Goal: Book appointment/travel/reservation

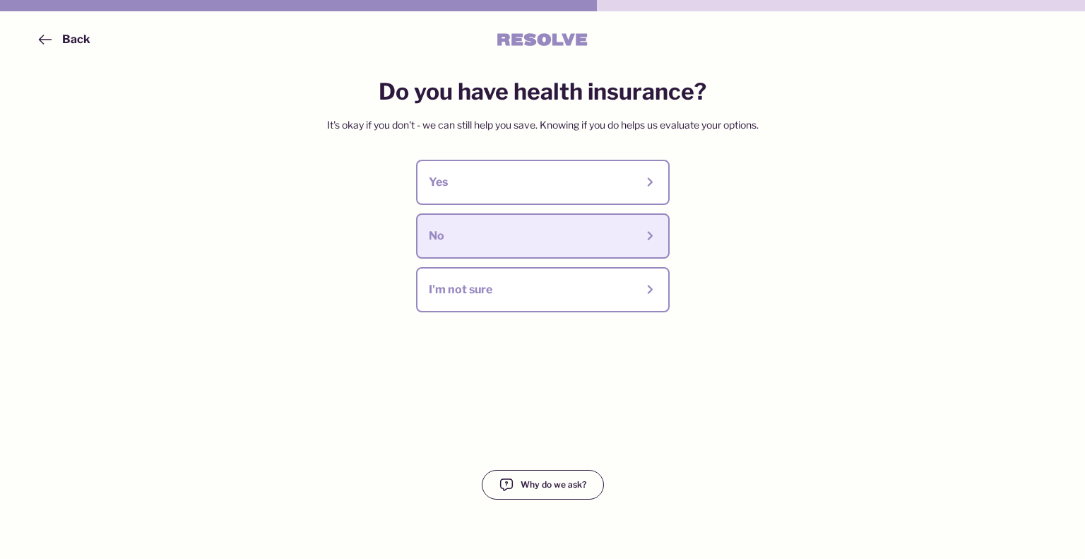
click at [483, 228] on div "No" at bounding box center [543, 236] width 228 height 20
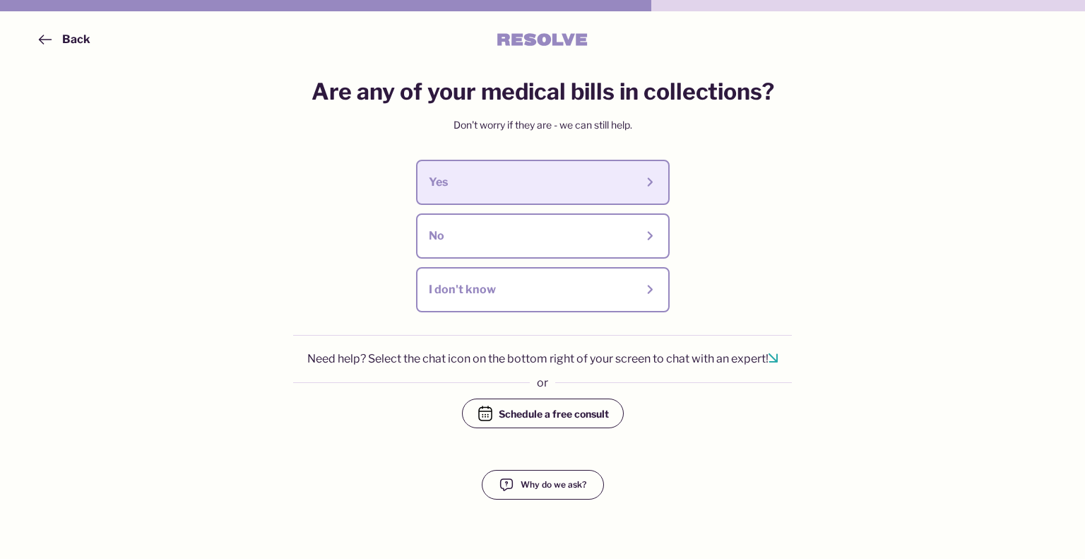
click at [509, 184] on div "Yes" at bounding box center [532, 183] width 207 height 16
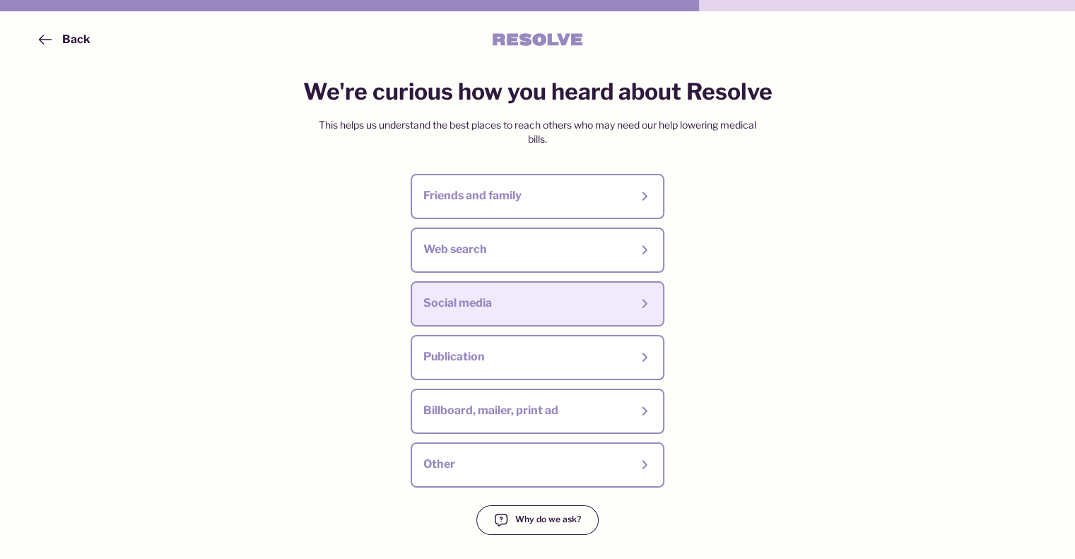
click at [473, 309] on div "Social media" at bounding box center [526, 303] width 207 height 16
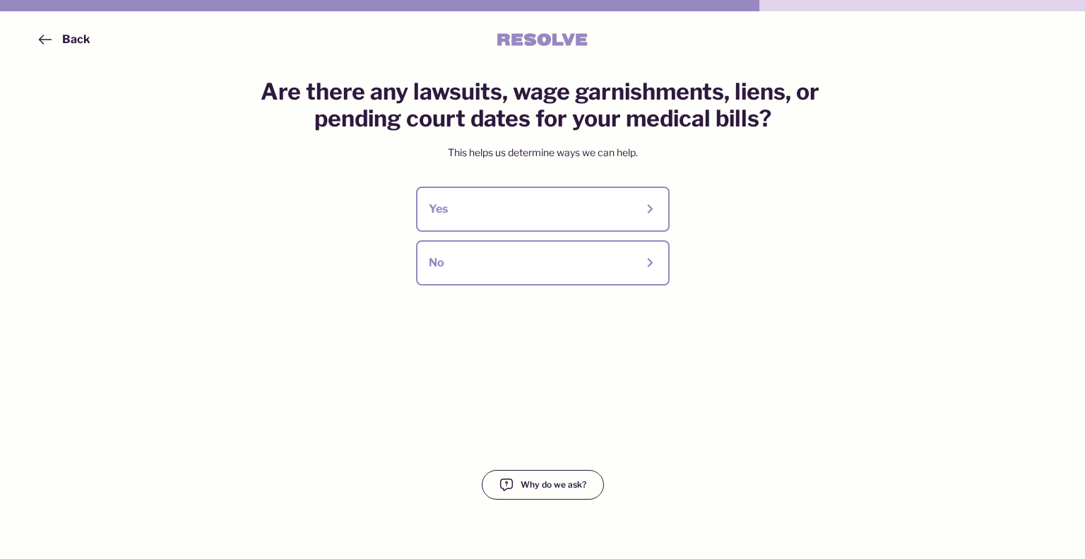
click at [500, 270] on div "No" at bounding box center [532, 263] width 207 height 16
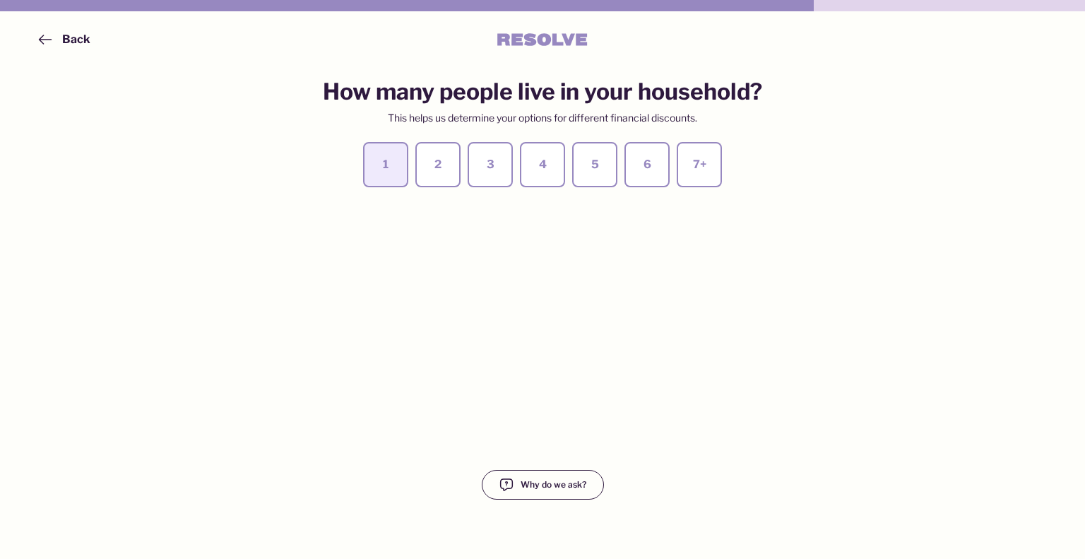
click at [385, 167] on div "1" at bounding box center [386, 165] width 20 height 16
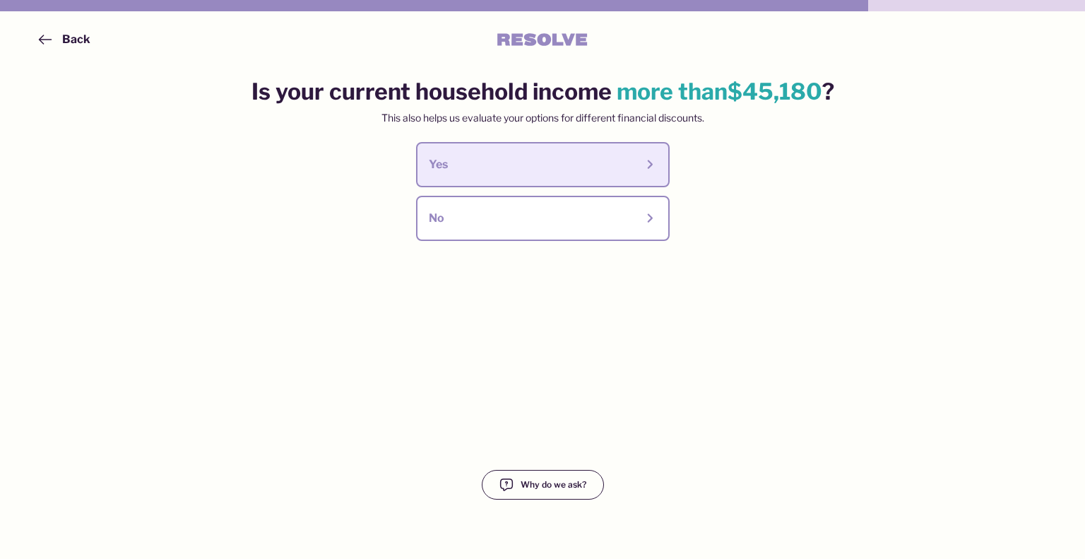
click at [489, 175] on div "Yes" at bounding box center [543, 165] width 228 height 20
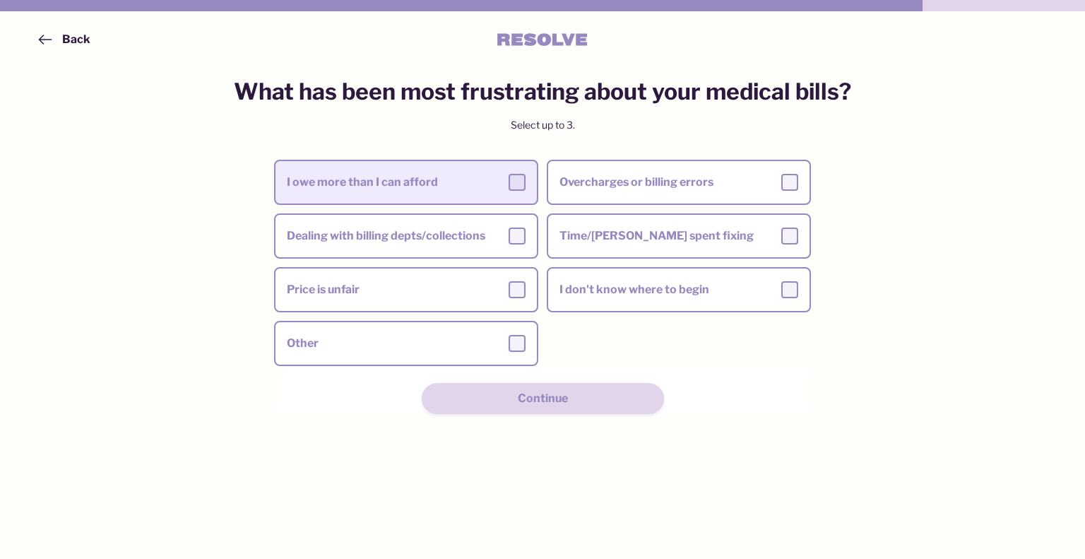
click at [507, 174] on div "I owe more than I can afford" at bounding box center [406, 182] width 239 height 17
click at [0, 0] on input "I owe more than I can afford" at bounding box center [0, 0] width 0 height 0
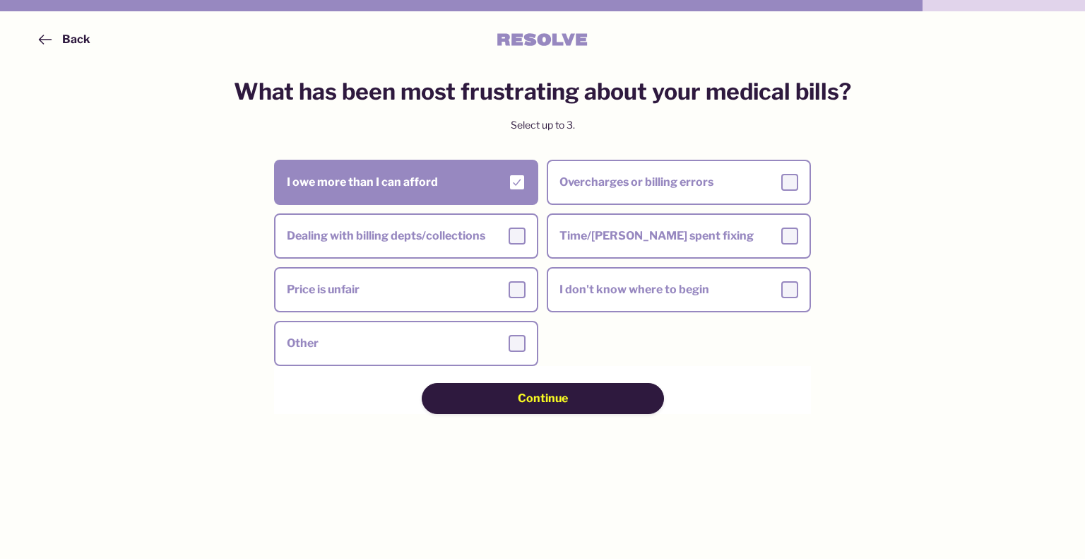
click at [509, 403] on div "Continue" at bounding box center [543, 399] width 142 height 16
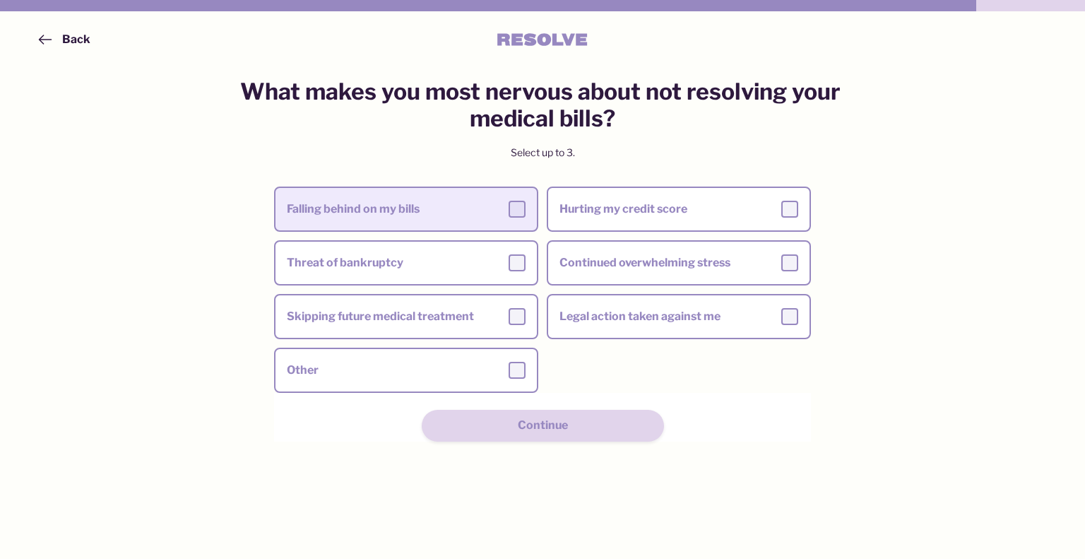
click at [520, 211] on div at bounding box center [517, 209] width 17 height 17
click at [0, 0] on input "Falling behind on my bills" at bounding box center [0, 0] width 0 height 0
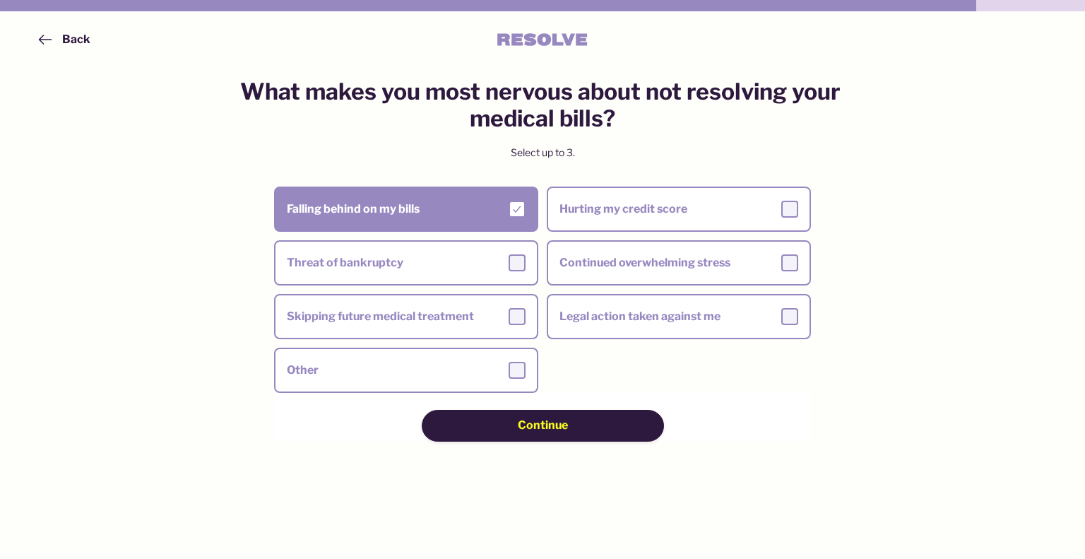
click at [542, 426] on span "Continue" at bounding box center [543, 426] width 50 height 16
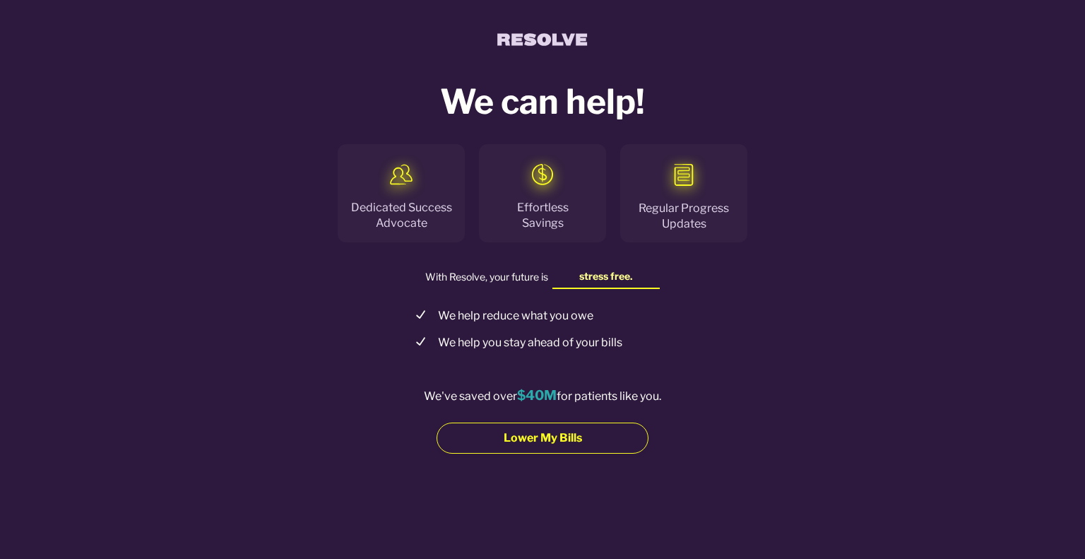
click at [549, 437] on span "Lower My Bills" at bounding box center [543, 438] width 78 height 16
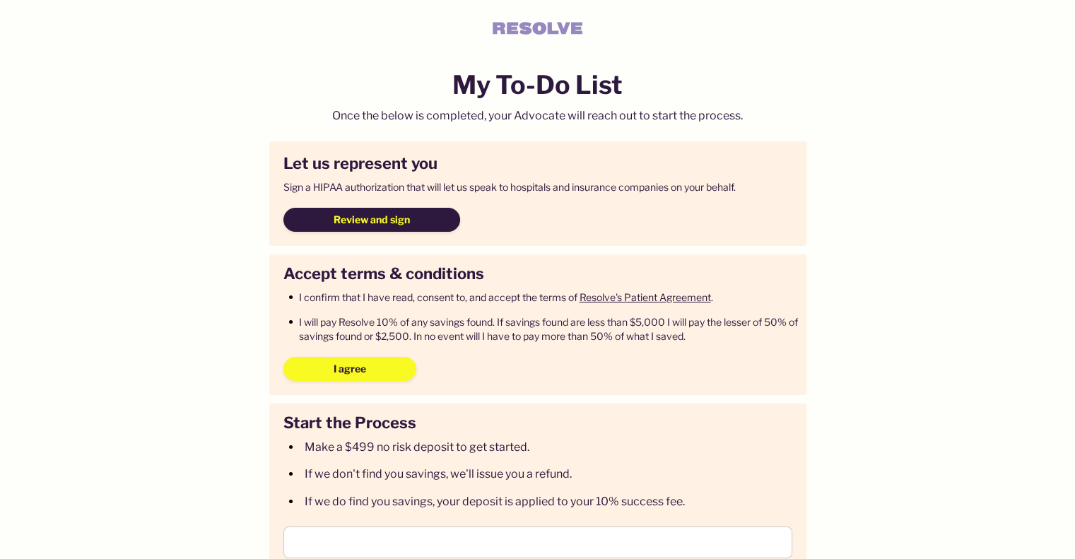
click at [413, 221] on button "Review and sign" at bounding box center [371, 220] width 177 height 24
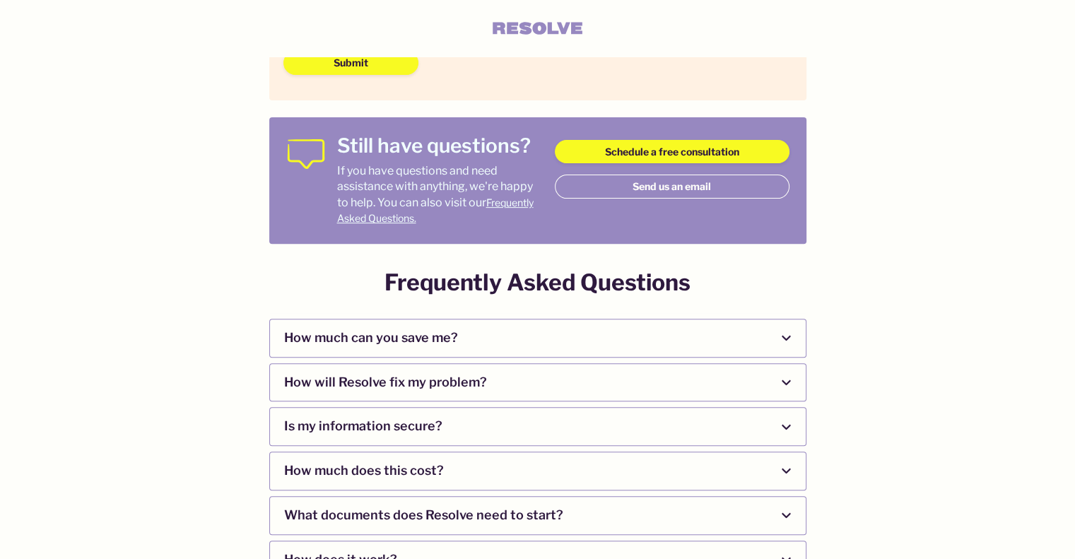
scroll to position [495, 0]
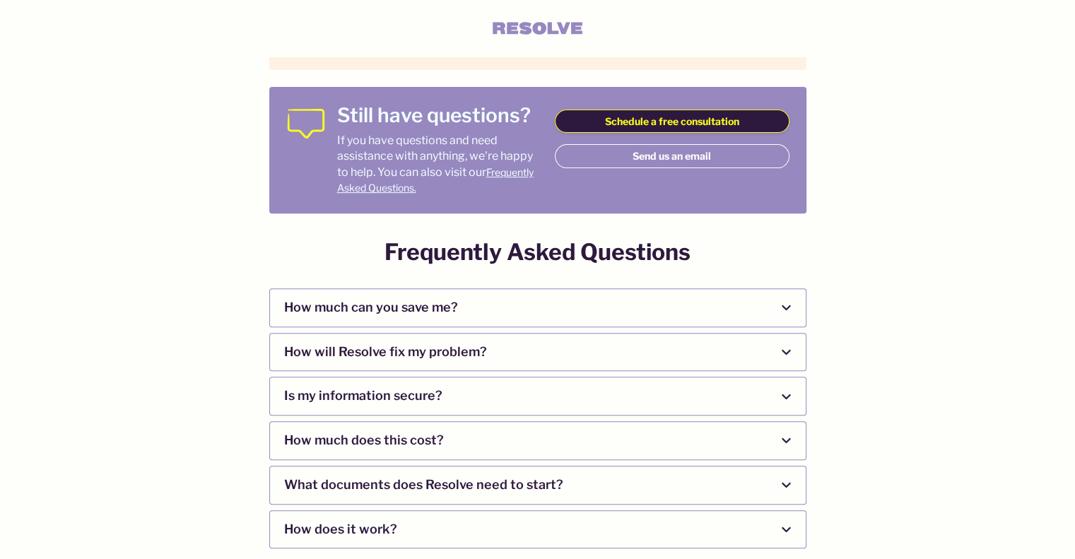
click at [683, 123] on span "Schedule a free consultation" at bounding box center [672, 121] width 134 height 14
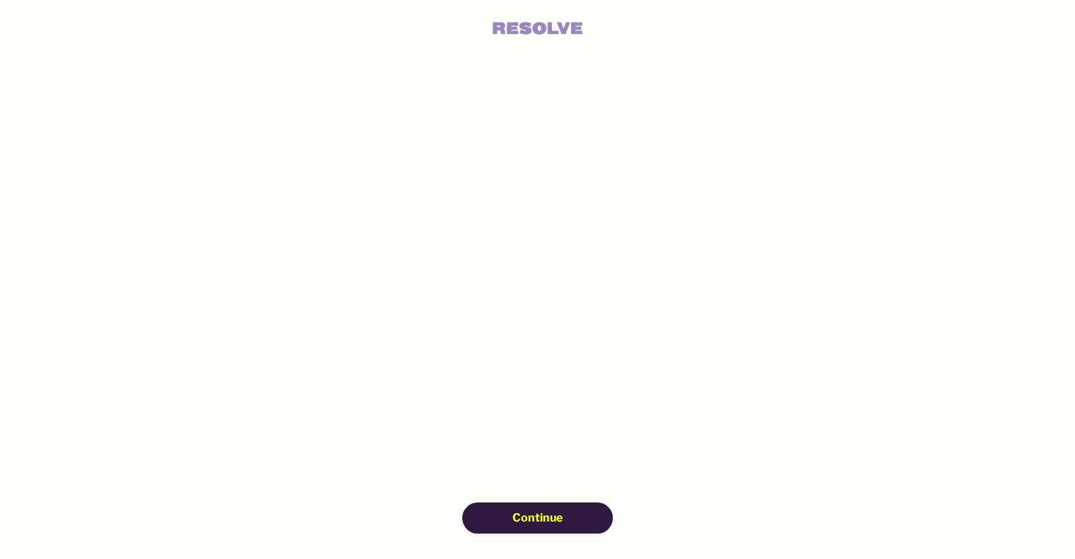
click at [518, 513] on span "Continue" at bounding box center [537, 518] width 50 height 16
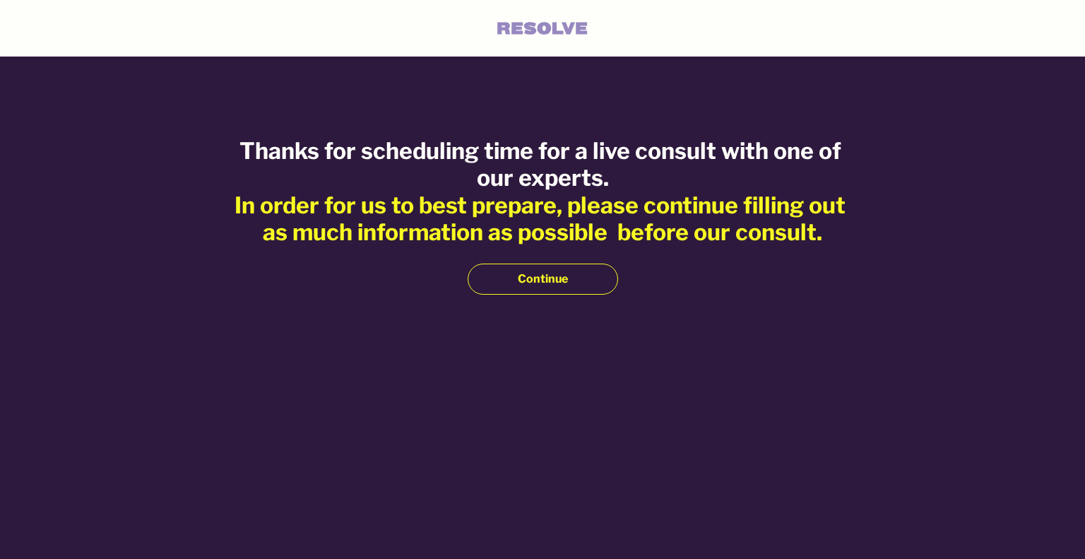
click at [551, 273] on span "Continue" at bounding box center [543, 279] width 50 height 16
